Goal: Check status

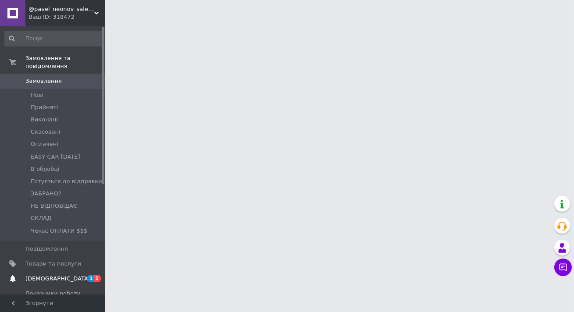
click at [96, 275] on span "1" at bounding box center [97, 278] width 7 height 7
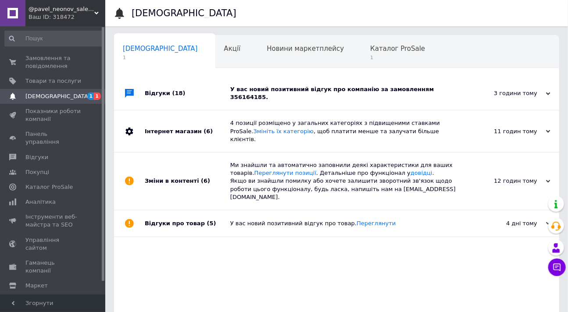
click at [335, 90] on div "У вас новий позитивний відгук про компанію за замовленням 356164185." at bounding box center [346, 94] width 233 height 16
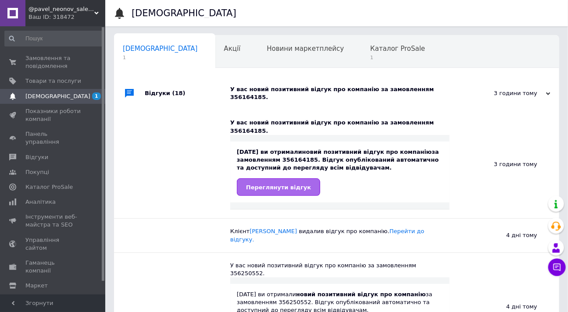
click at [284, 184] on span "Переглянути відгук" at bounding box center [278, 187] width 65 height 7
click at [362, 54] on div "Каталог ProSale 1" at bounding box center [402, 52] width 81 height 33
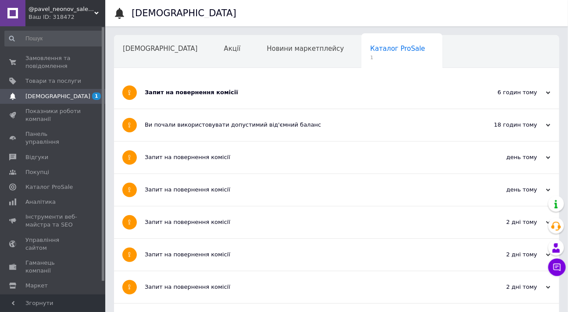
click at [310, 95] on div "Запит на повернення комісії" at bounding box center [304, 93] width 318 height 8
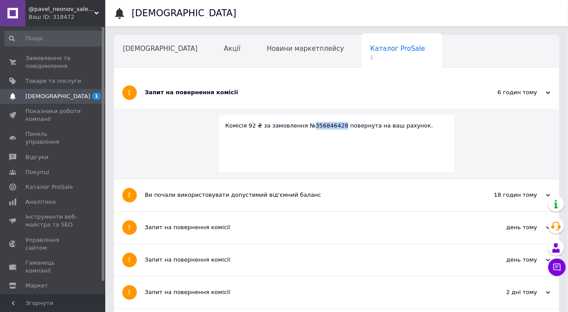
copy div "356846428"
drag, startPoint x: 333, startPoint y: 125, endPoint x: 303, endPoint y: 129, distance: 29.7
click at [303, 129] on div "Комісія 92 ₴ за замовлення №356846428 повернута на ваш рахунок." at bounding box center [337, 126] width 223 height 8
click at [276, 55] on div "Новини маркетплейсу" at bounding box center [310, 52] width 104 height 33
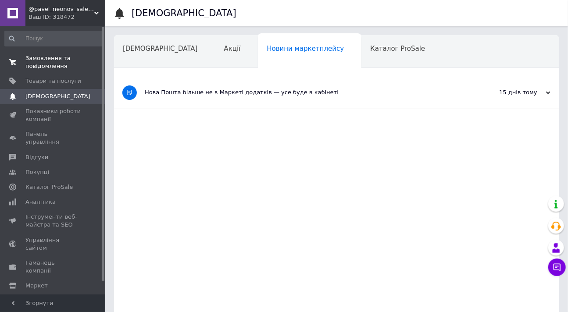
click at [59, 61] on span "Замовлення та повідомлення" at bounding box center [53, 62] width 56 height 16
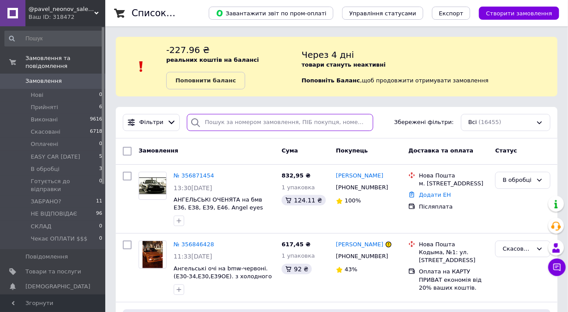
click at [236, 124] on input "search" at bounding box center [280, 122] width 186 height 17
paste input "356846428"
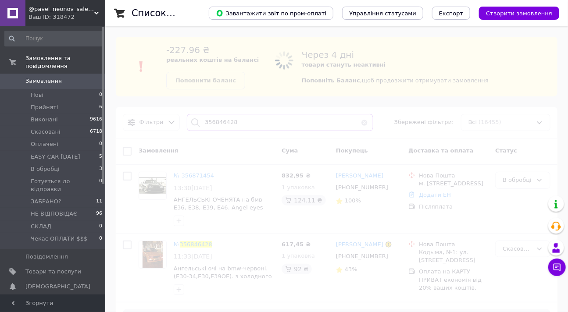
type input "356846428"
